Goal: Task Accomplishment & Management: Complete application form

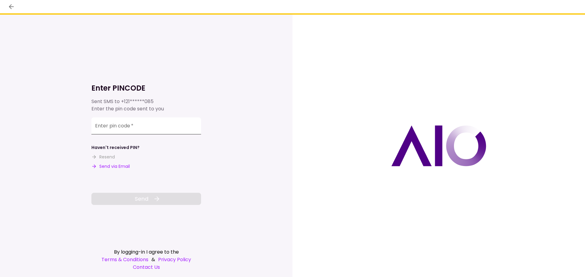
click at [146, 125] on input "Enter pin code   *" at bounding box center [146, 126] width 110 height 17
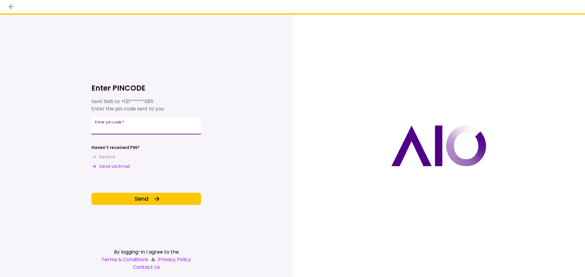
type input "******"
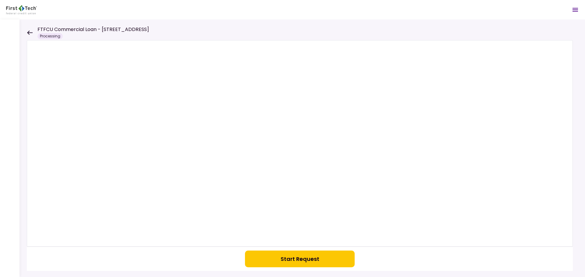
click at [24, 33] on div "Start Request" at bounding box center [301, 148] width 565 height 258
click at [28, 34] on icon at bounding box center [30, 32] width 6 height 5
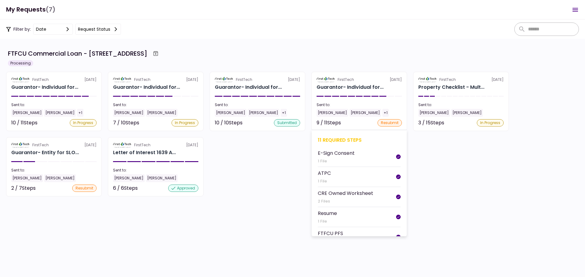
click at [337, 139] on div "11 required steps" at bounding box center [359, 140] width 83 height 8
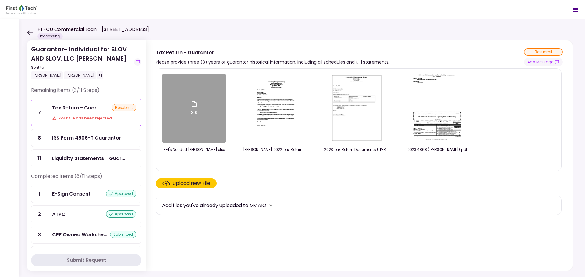
click at [93, 162] on div "Liquidity Statements - Guar..." at bounding box center [94, 158] width 94 height 17
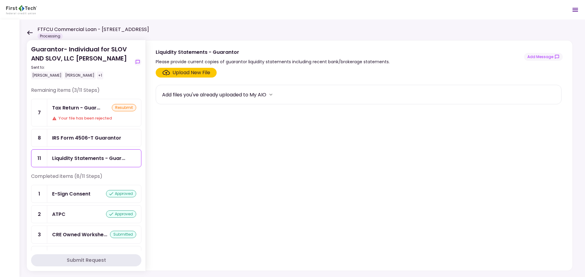
click at [212, 94] on div "Add files you've already uploaded to My AIO" at bounding box center [214, 95] width 104 height 8
click at [274, 94] on icon "more" at bounding box center [271, 95] width 6 height 6
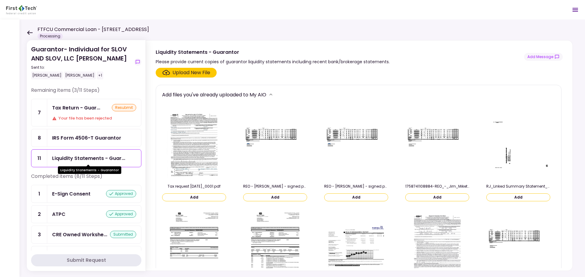
click at [88, 157] on div "Liquidity Statements - Guar..." at bounding box center [88, 159] width 73 height 8
click at [98, 137] on div "IRS Form 4506-T Guarantor" at bounding box center [86, 138] width 69 height 8
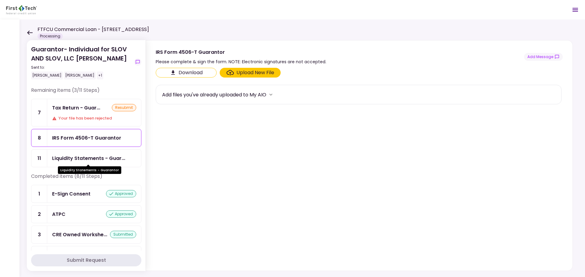
click at [88, 155] on div "Liquidity Statements - Guar..." at bounding box center [88, 159] width 73 height 8
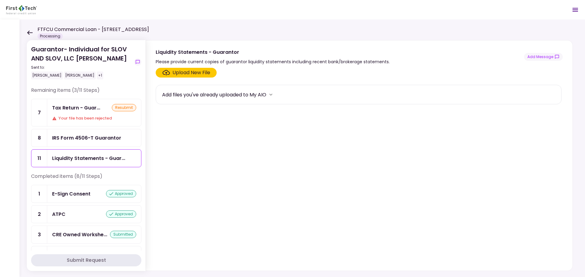
click at [190, 73] on div "Upload New File" at bounding box center [191, 72] width 38 height 7
click at [0, 0] on input "Upload New File" at bounding box center [0, 0] width 0 height 0
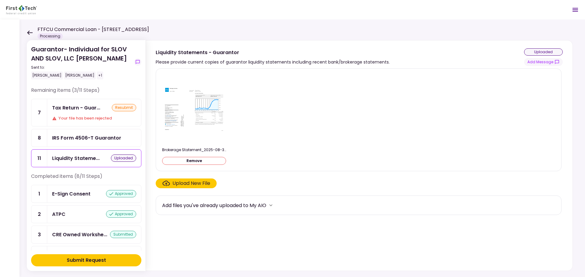
click at [87, 261] on div "Submit Request" at bounding box center [86, 260] width 39 height 7
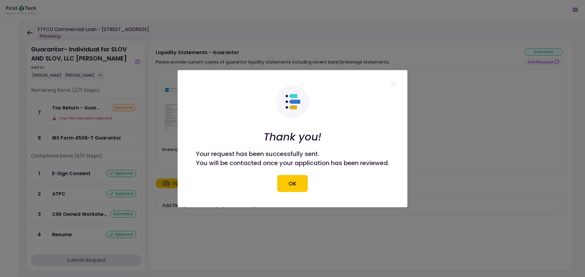
click at [306, 171] on div "Thank you! Your request has been successfully sent. You will be contacted once …" at bounding box center [292, 138] width 193 height 107
click at [298, 180] on button "OK" at bounding box center [292, 183] width 30 height 17
